Goal: Check status: Check status

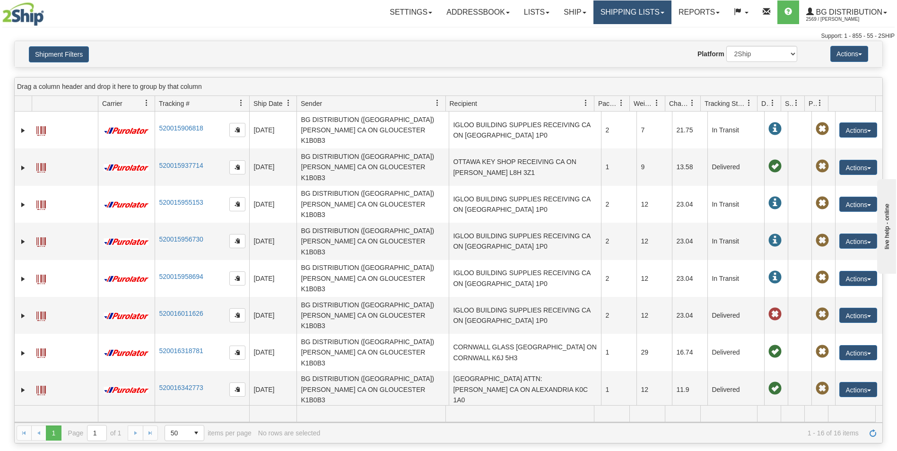
click at [637, 9] on link "Shipping lists" at bounding box center [632, 12] width 78 height 24
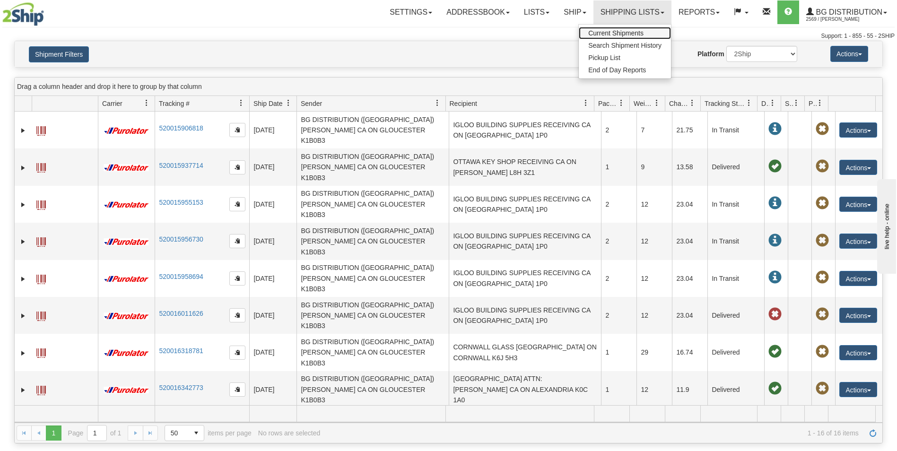
click at [606, 33] on span "Current Shipments" at bounding box center [615, 33] width 55 height 8
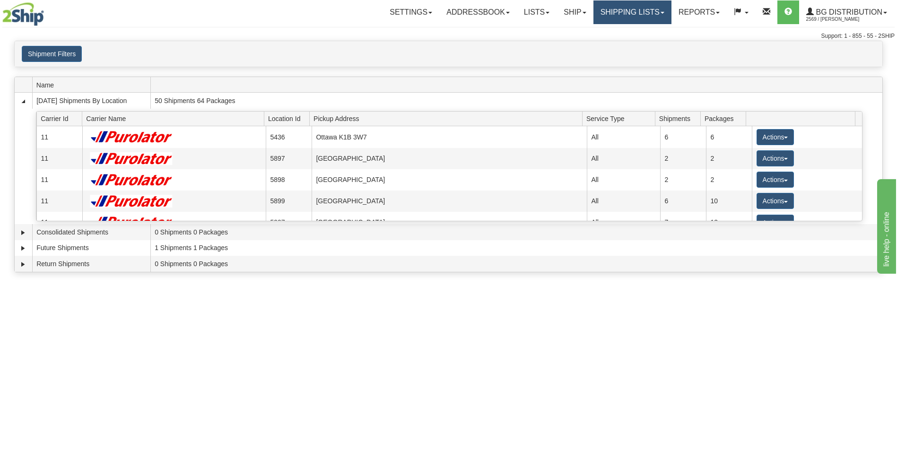
click at [652, 14] on link "Shipping lists" at bounding box center [632, 12] width 78 height 24
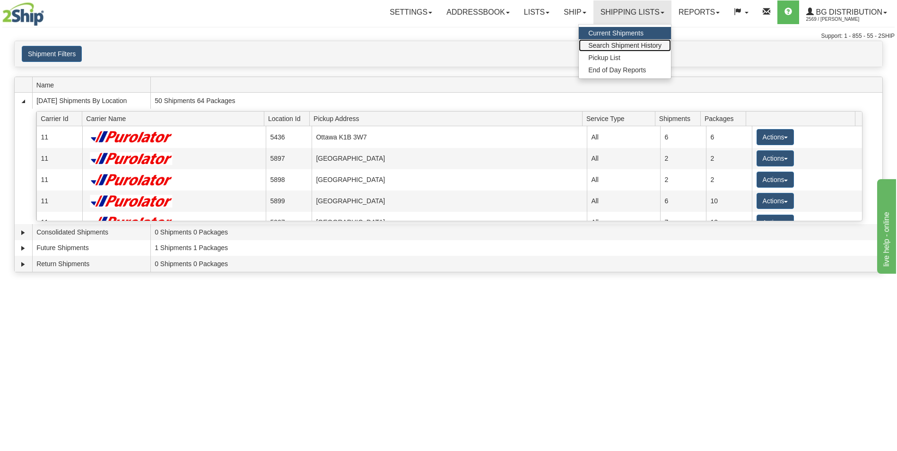
click at [631, 44] on span "Search Shipment History" at bounding box center [624, 46] width 73 height 8
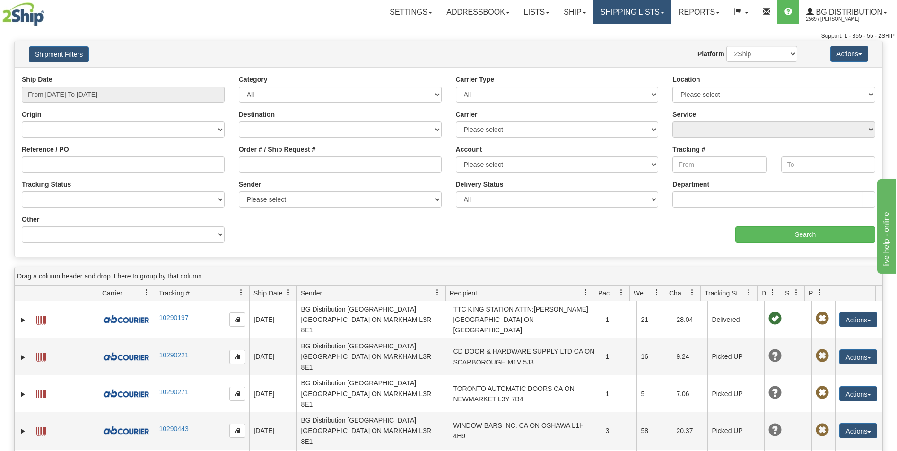
click at [640, 14] on link "Shipping lists" at bounding box center [632, 12] width 78 height 24
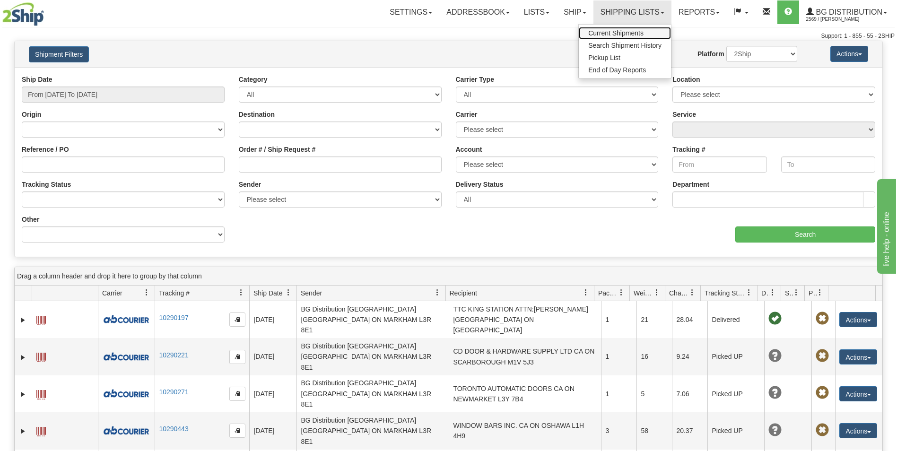
click at [624, 30] on span "Current Shipments" at bounding box center [615, 33] width 55 height 8
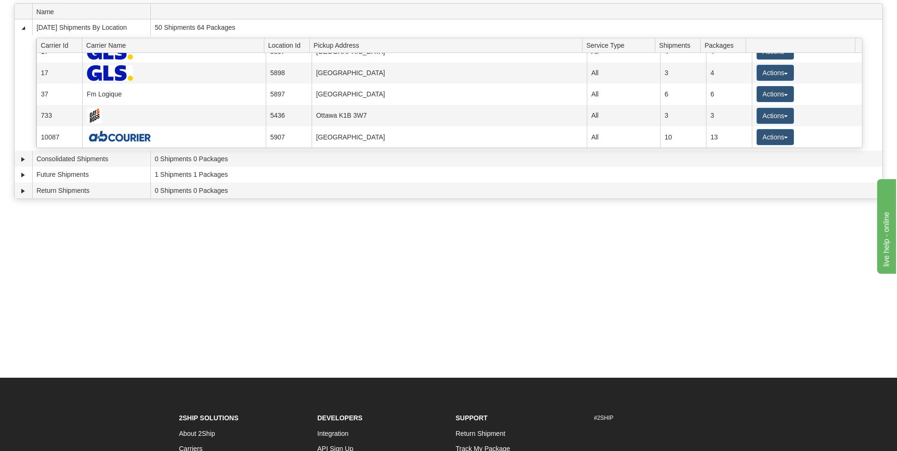
scroll to position [47, 0]
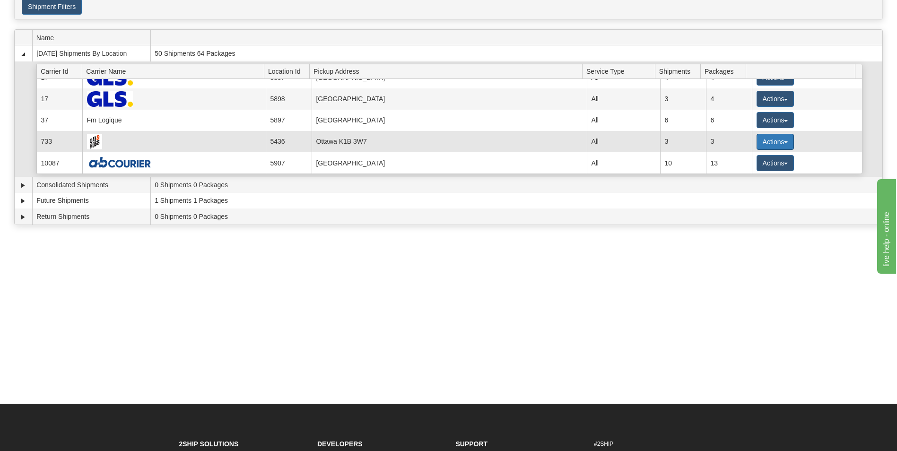
click at [766, 142] on button "Actions" at bounding box center [775, 142] width 38 height 16
click at [752, 159] on span "Details" at bounding box center [740, 159] width 26 height 7
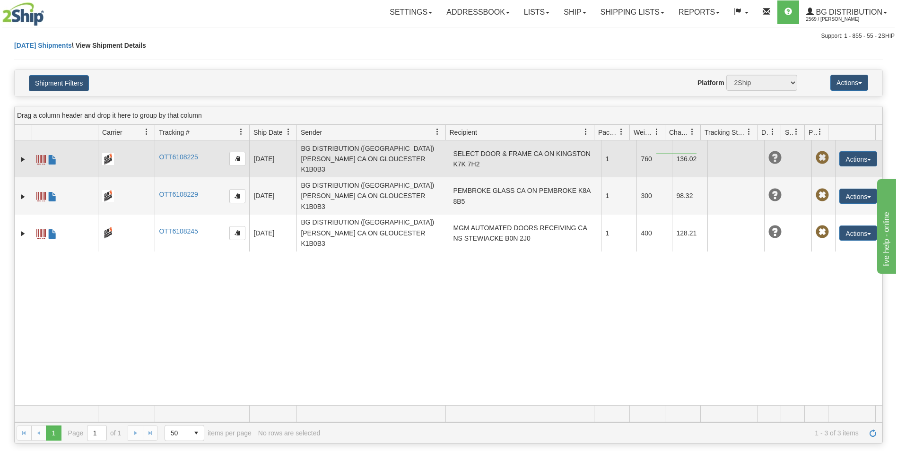
drag, startPoint x: 696, startPoint y: 154, endPoint x: 656, endPoint y: 153, distance: 40.2
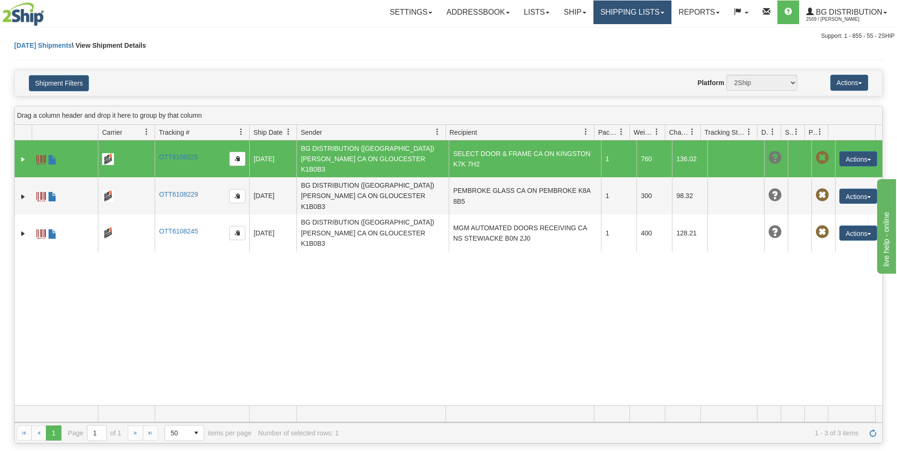
click at [634, 8] on link "Shipping lists" at bounding box center [632, 12] width 78 height 24
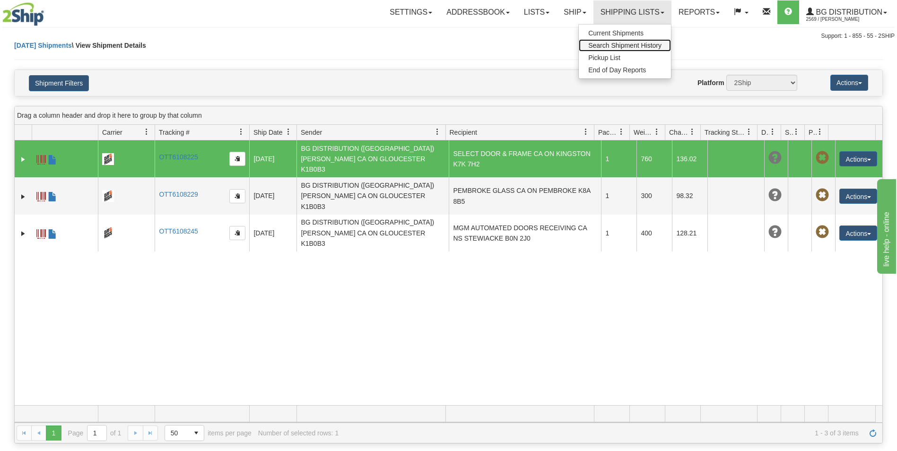
click at [622, 41] on link "Search Shipment History" at bounding box center [625, 45] width 92 height 12
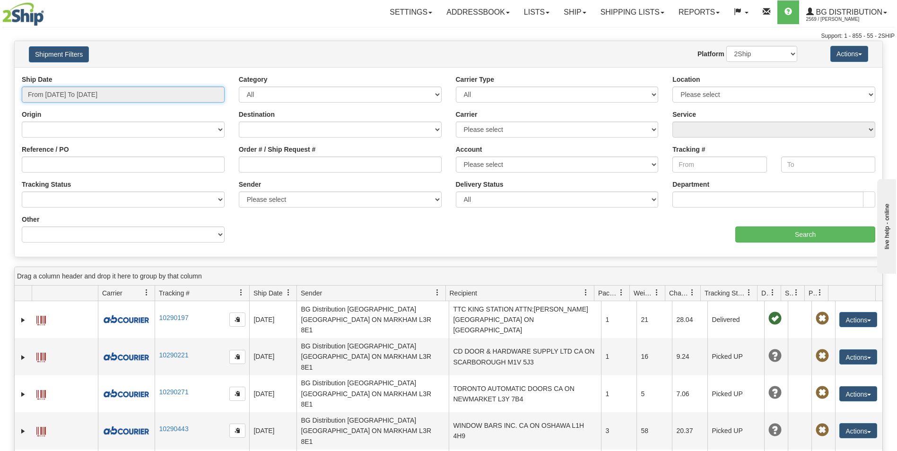
type input "[DATE]"
click at [137, 97] on input "From [DATE] To [DATE]" at bounding box center [123, 94] width 203 height 16
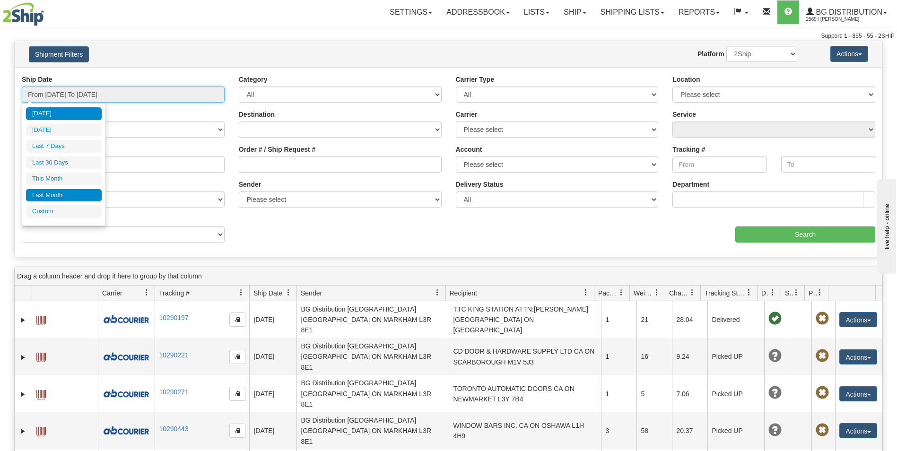
type input "[DATE]"
type input "07/31/2025"
type input "[DATE]"
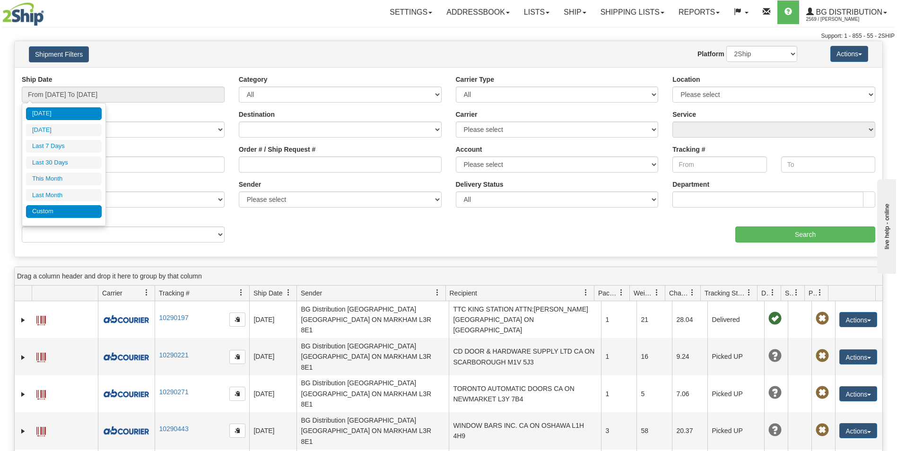
click at [62, 215] on li "Custom" at bounding box center [64, 211] width 76 height 13
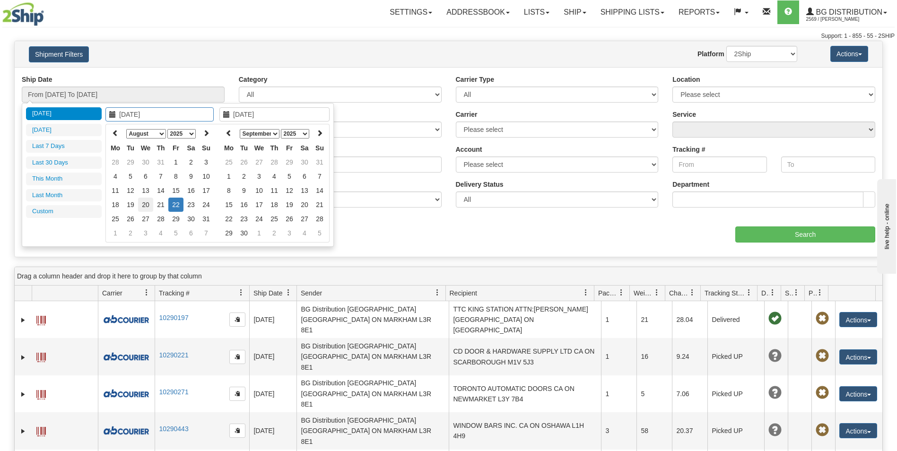
type input "08/20/2025"
click at [144, 205] on td "20" at bounding box center [145, 205] width 15 height 14
click at [229, 131] on icon at bounding box center [228, 133] width 7 height 7
type input "08/20/2025"
click at [260, 206] on td "20" at bounding box center [258, 205] width 15 height 14
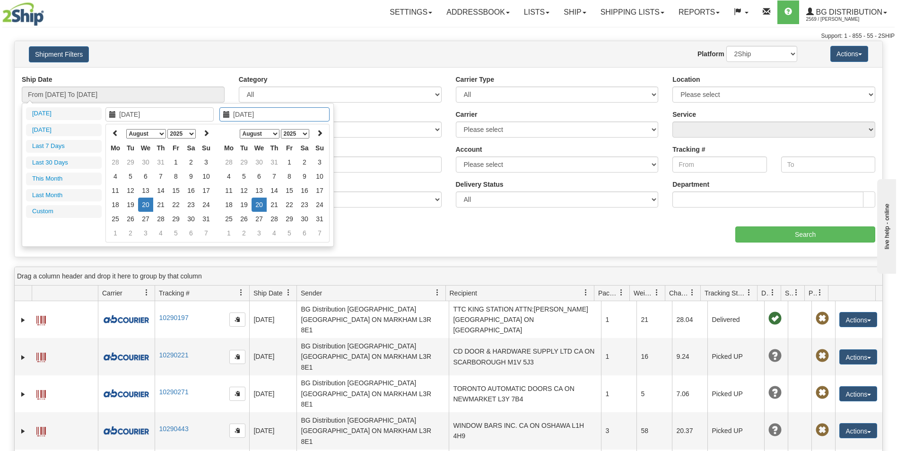
type input "From 08/20/2025 To 08/20/2025"
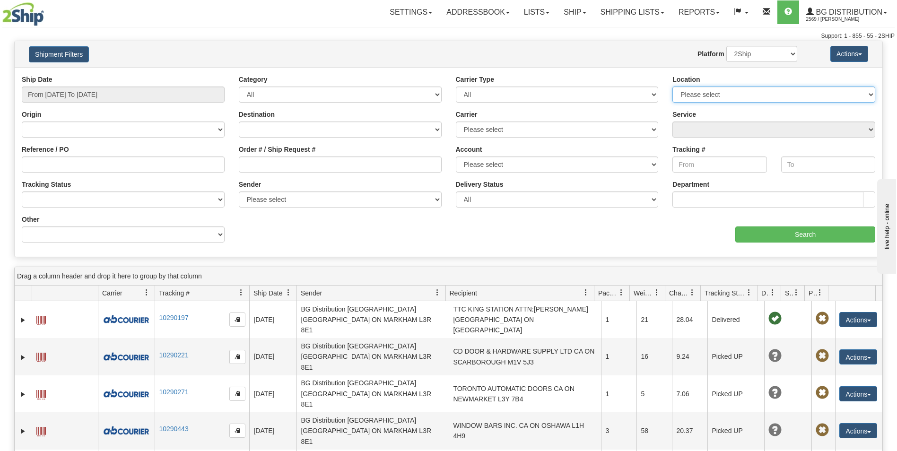
click at [785, 91] on select "Please select Ottawa K1B 3W7 Montreal Quebec City Winnipeg Toronto" at bounding box center [773, 94] width 203 height 16
select select "5436"
click at [672, 86] on select "Please select Ottawa K1B 3W7 Montreal Quebec City Winnipeg Toronto" at bounding box center [773, 94] width 203 height 16
click at [820, 233] on input "Search" at bounding box center [805, 234] width 140 height 16
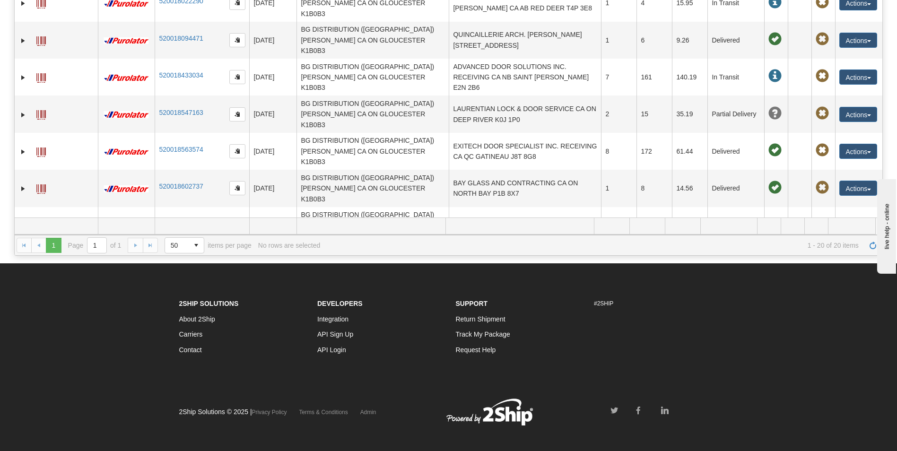
scroll to position [189, 0]
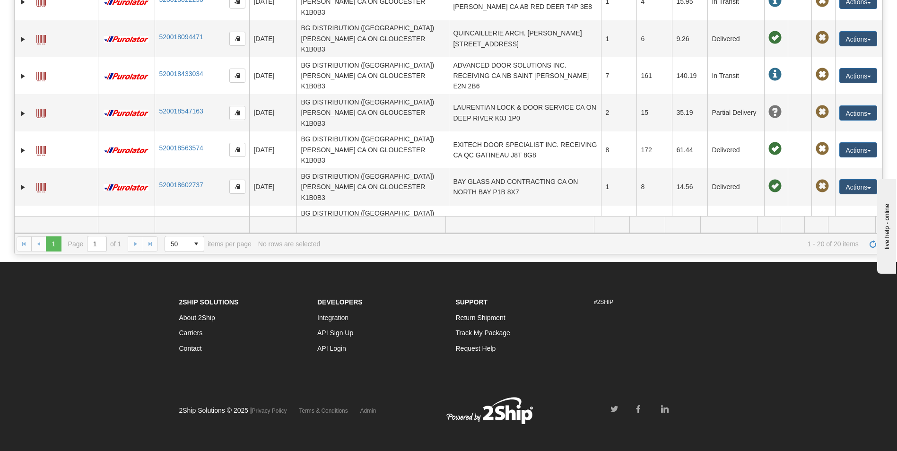
drag, startPoint x: 205, startPoint y: 201, endPoint x: 153, endPoint y: 199, distance: 51.6
click at [153, 391] on tr "31501014 2569 520018696929 08/20/2025 08/20/2025 03:52:19 PM BG DISTRIBUTION (O…" at bounding box center [448, 409] width 867 height 37
click at [194, 404] on link "520018696929" at bounding box center [181, 408] width 44 height 8
